Goal: Task Accomplishment & Management: Manage account settings

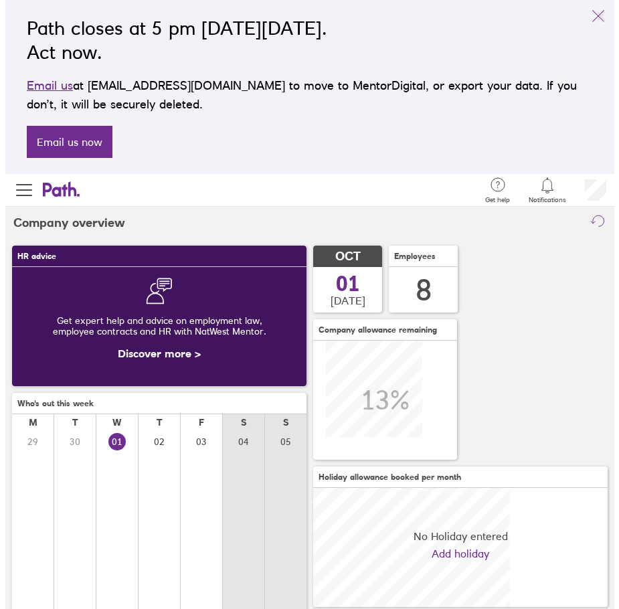
scroll to position [119, 295]
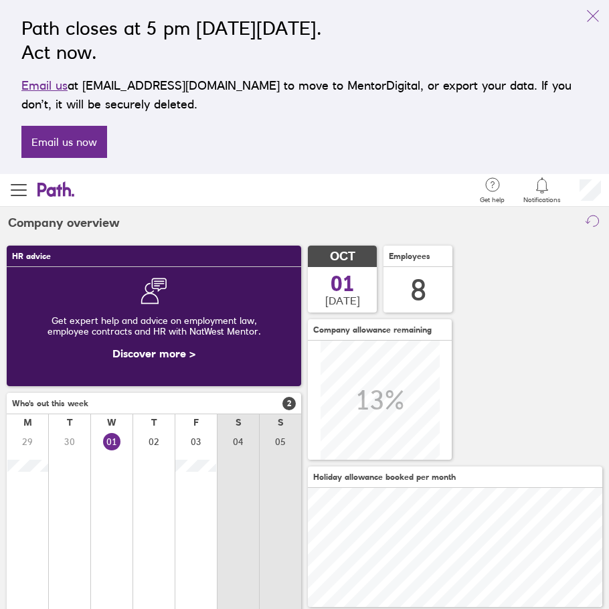
click at [546, 194] on div at bounding box center [542, 185] width 37 height 19
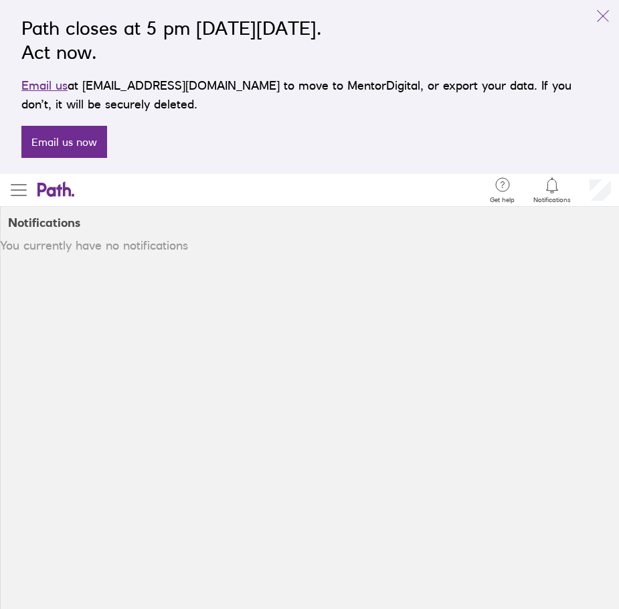
click at [17, 190] on span "button" at bounding box center [19, 189] width 16 height 1
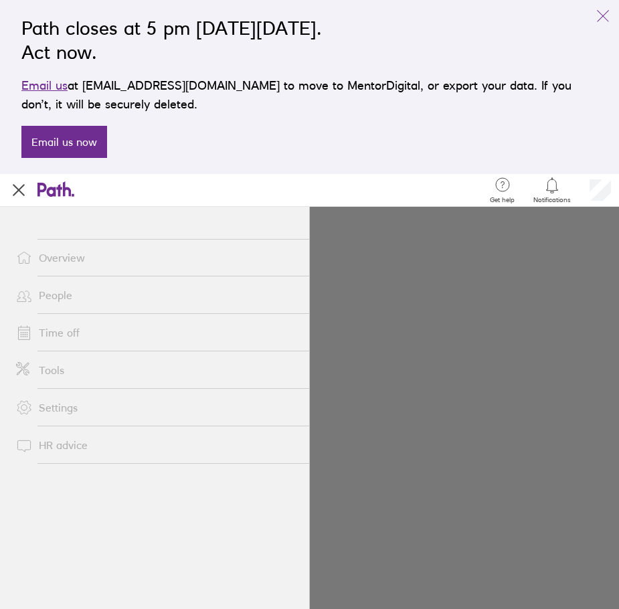
click at [60, 335] on link "Time off" at bounding box center [157, 332] width 304 height 27
